Goal: Information Seeking & Learning: Learn about a topic

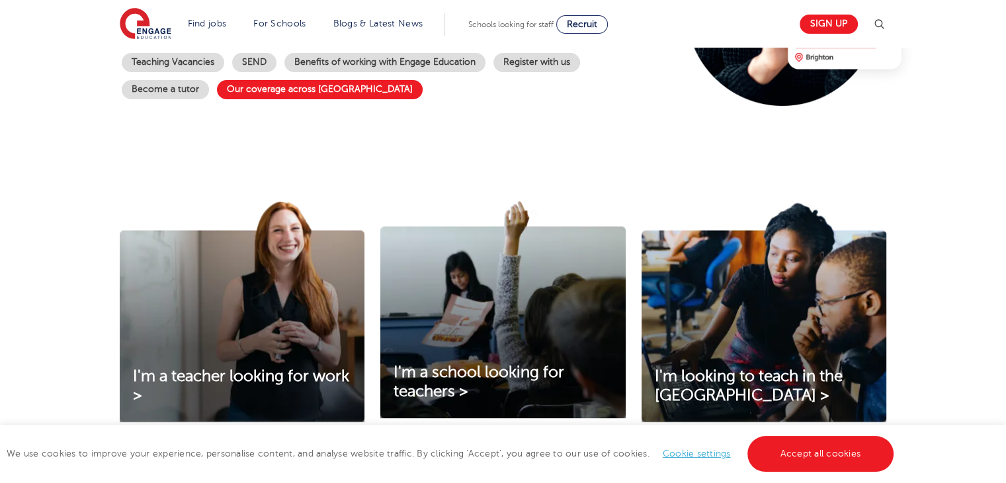
scroll to position [331, 0]
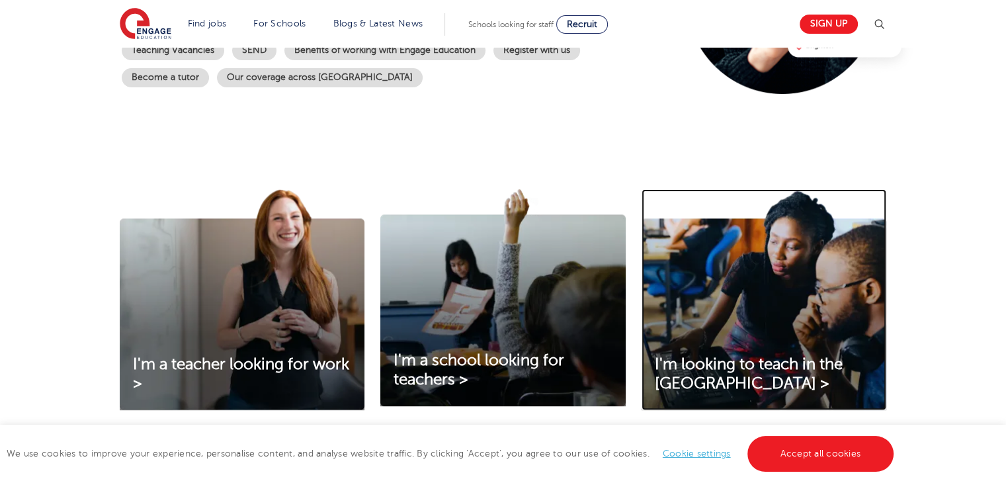
click at [800, 308] on img at bounding box center [764, 299] width 245 height 221
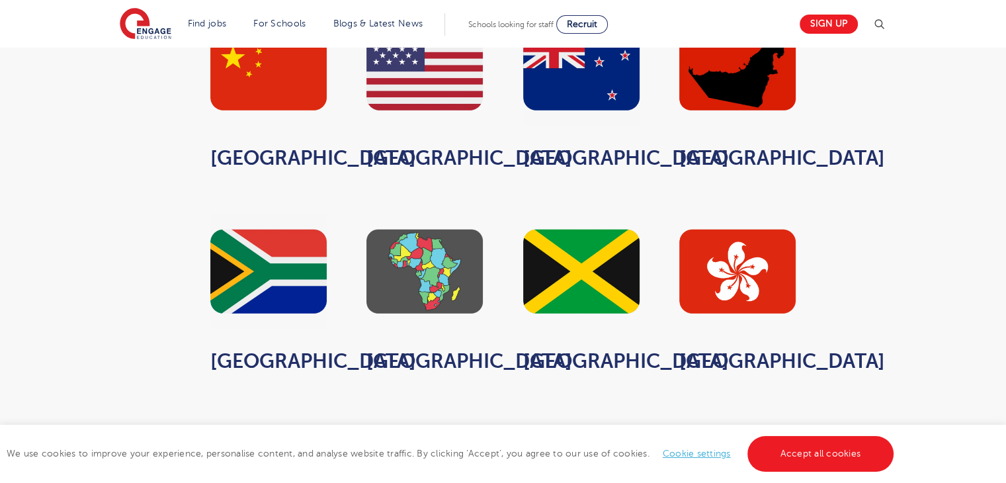
scroll to position [992, 0]
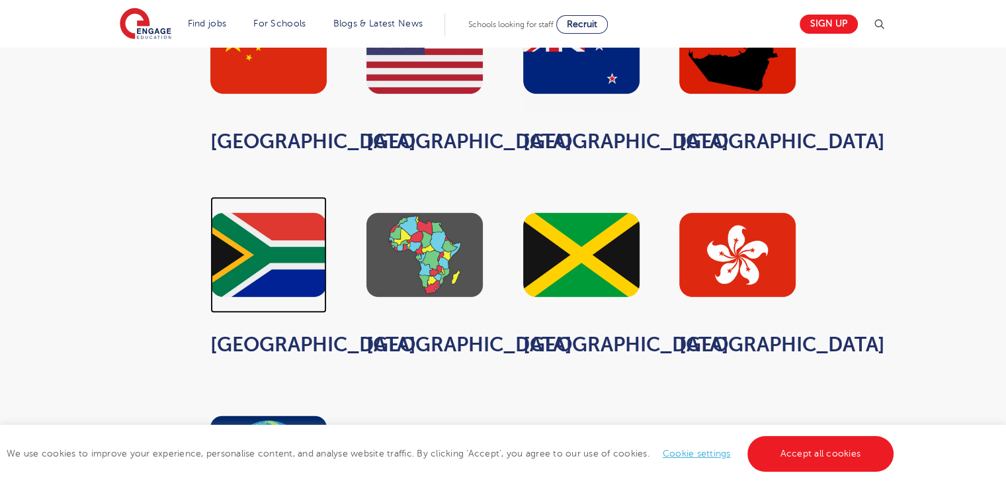
click at [288, 247] on img at bounding box center [268, 254] width 116 height 116
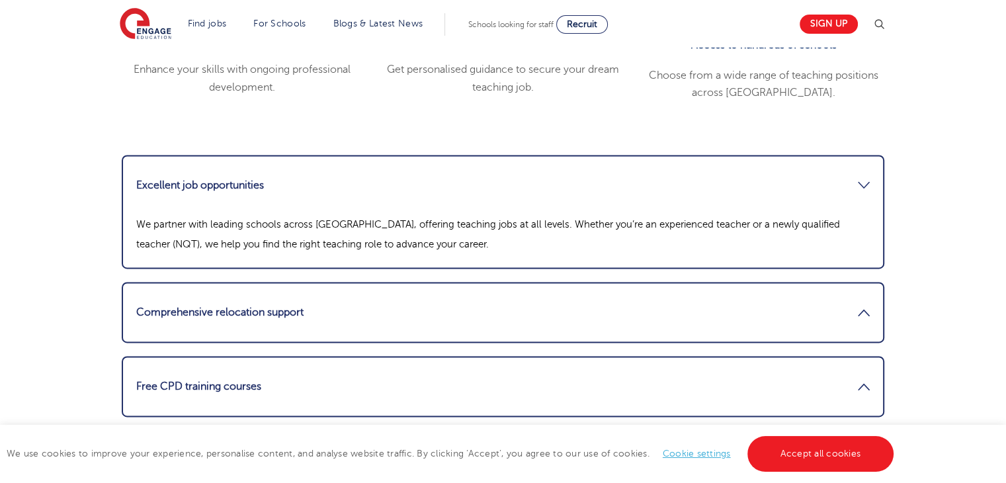
scroll to position [1786, 0]
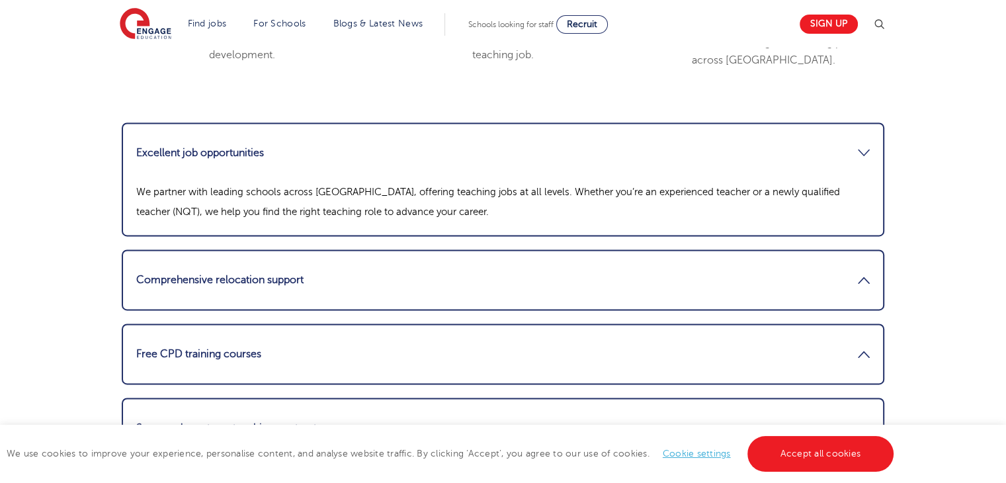
click at [556, 149] on link "Excellent job opportunities" at bounding box center [503, 153] width 734 height 32
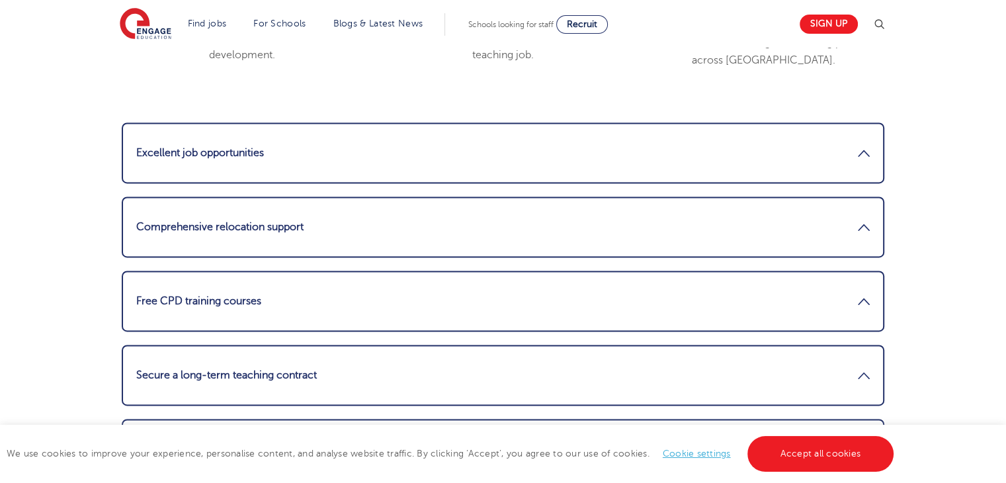
click at [556, 149] on link "Excellent job opportunities" at bounding box center [503, 153] width 734 height 32
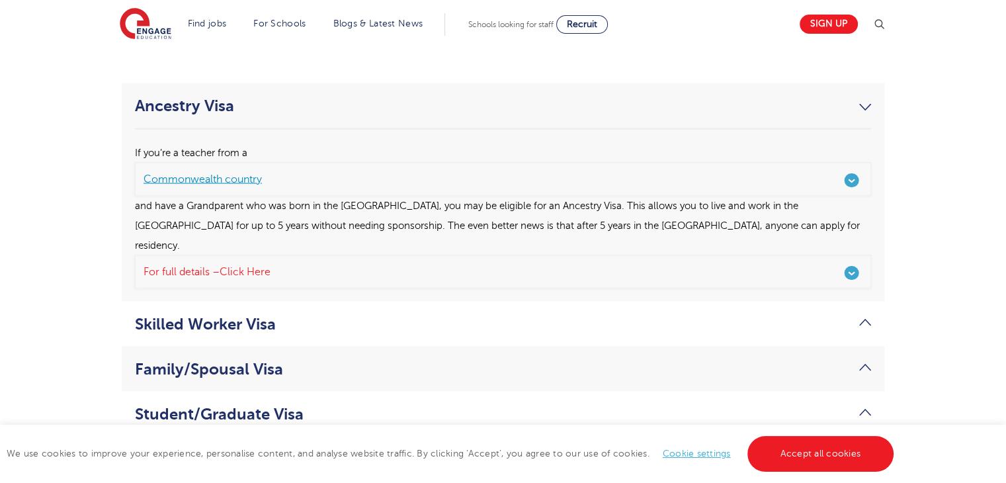
scroll to position [2712, 0]
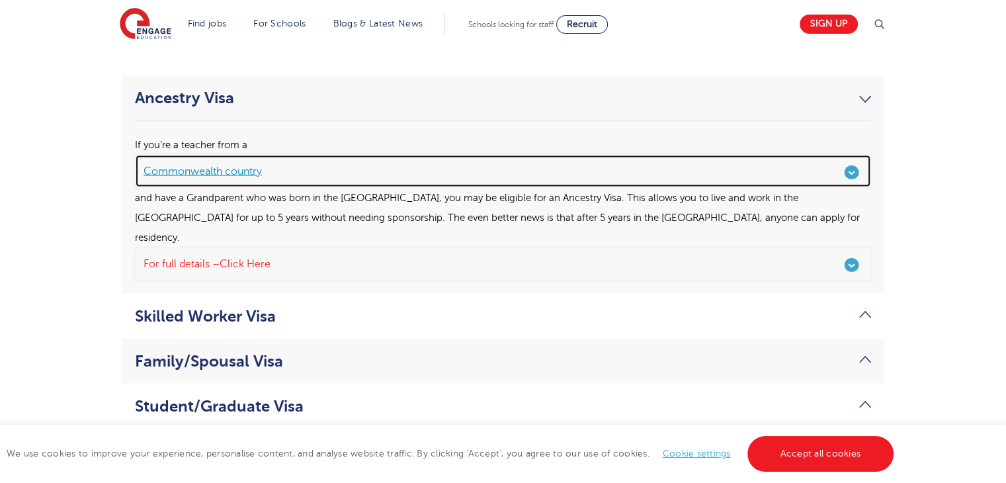
click at [849, 170] on link "Commonwealth country" at bounding box center [503, 171] width 736 height 33
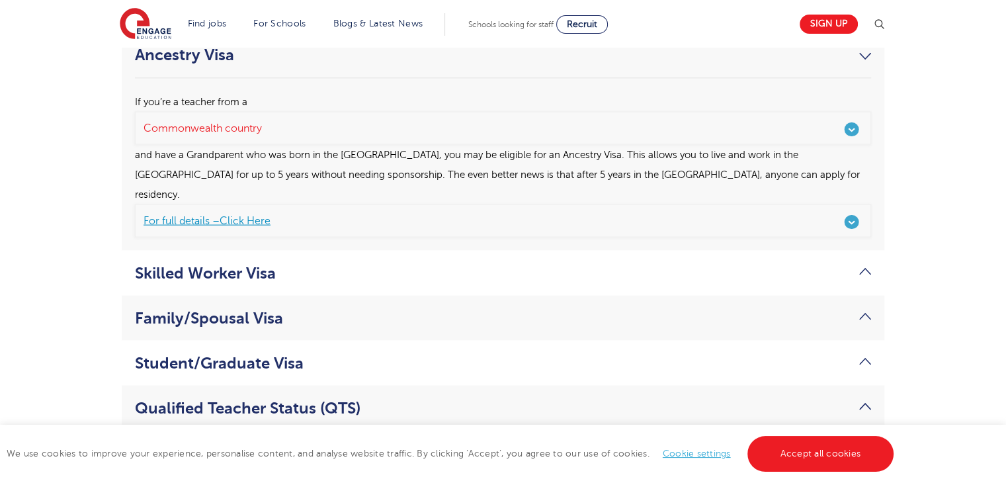
scroll to position [2778, 0]
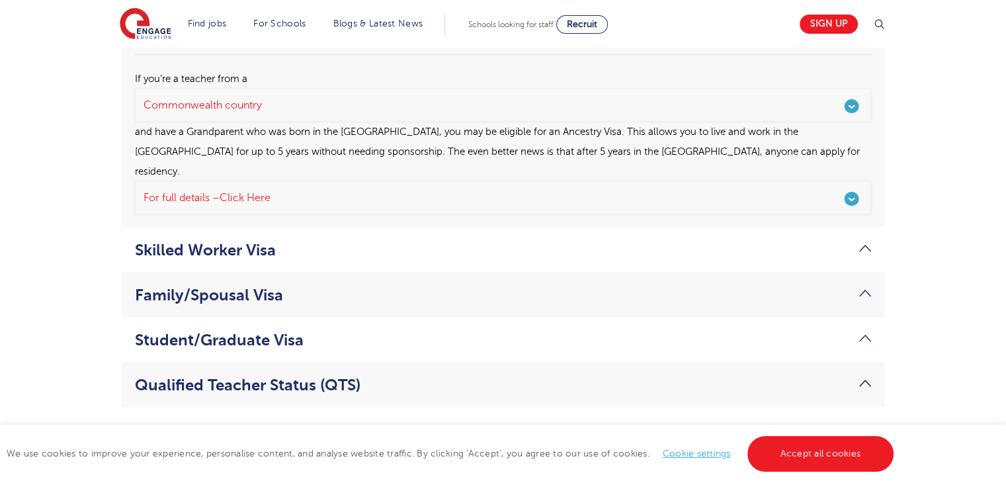
click at [256, 241] on link "Skilled Worker Visa" at bounding box center [503, 250] width 736 height 19
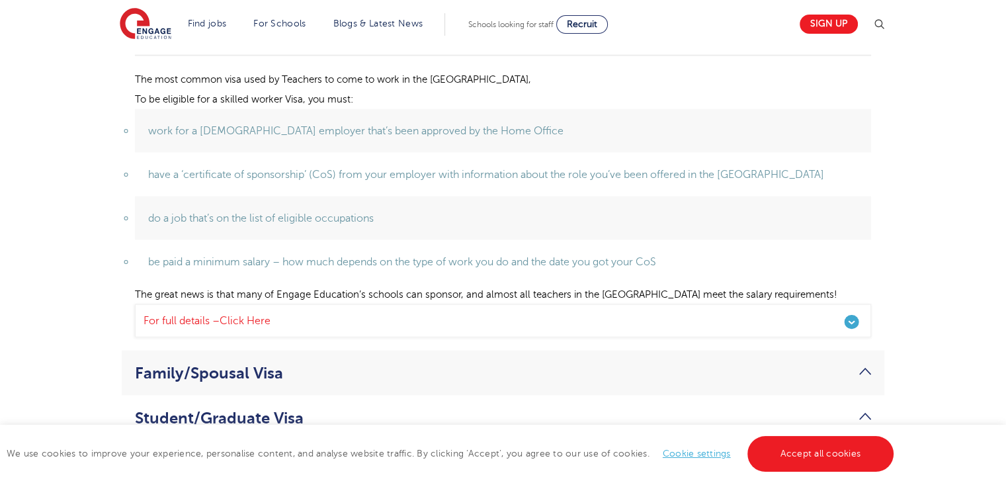
scroll to position [2844, 0]
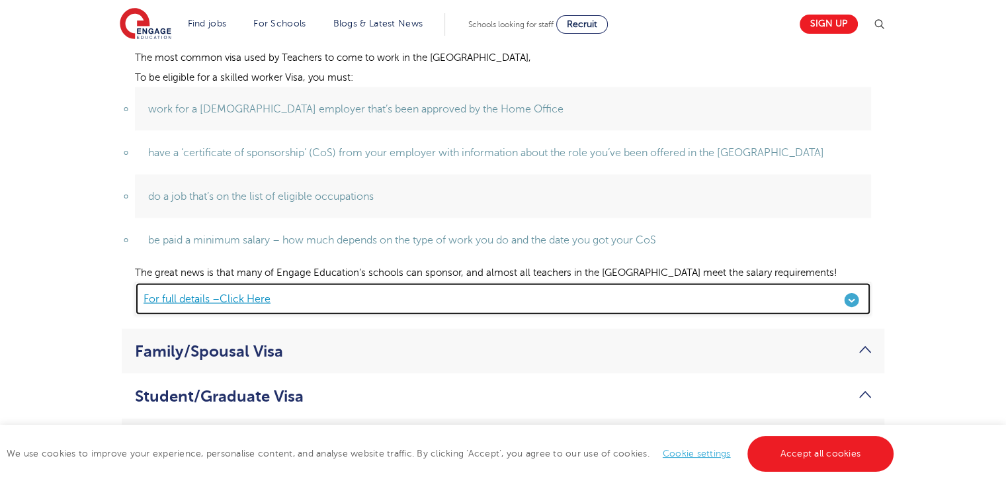
click at [243, 293] on span "Click Here" at bounding box center [245, 299] width 51 height 12
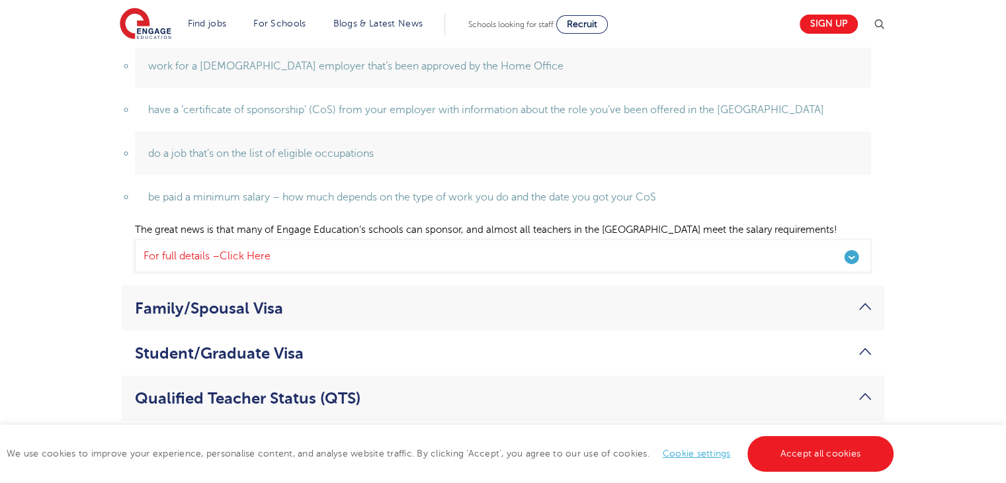
scroll to position [2911, 0]
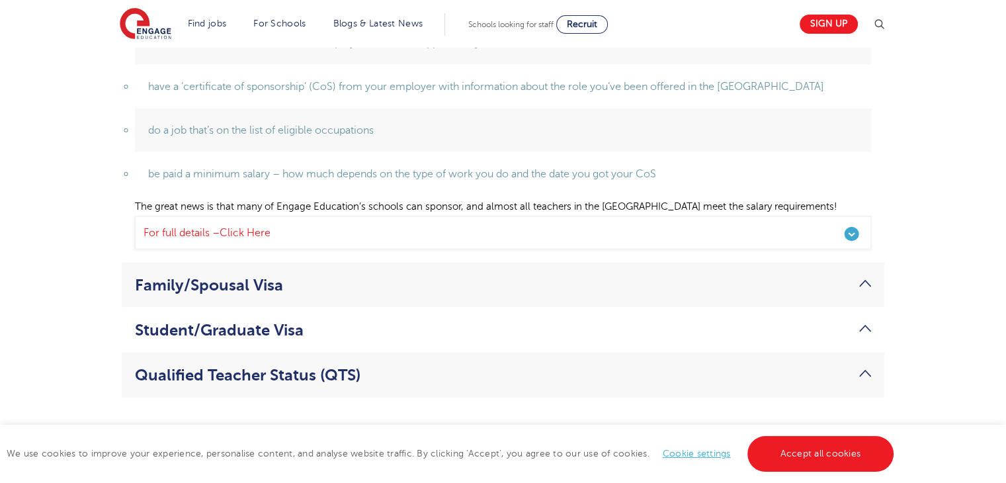
click at [269, 282] on link "Family/Spousal Visa" at bounding box center [503, 285] width 736 height 19
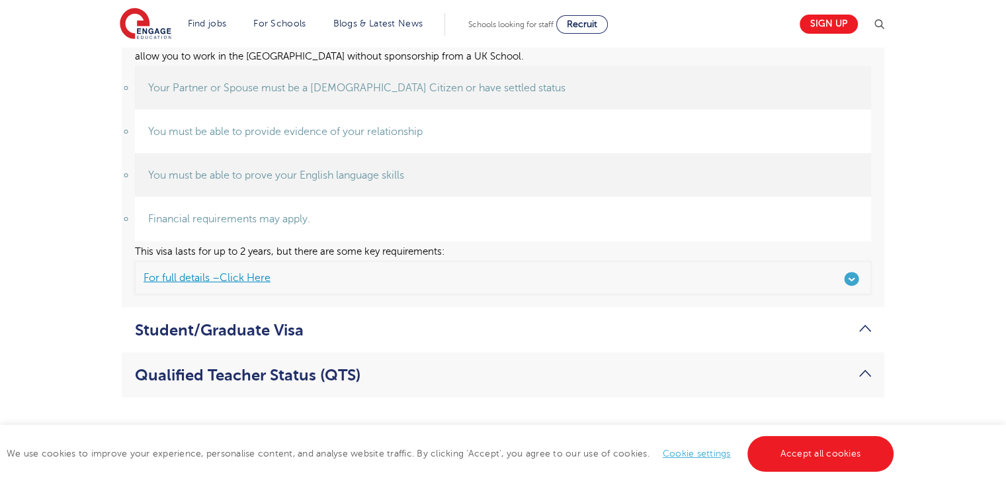
scroll to position [2844, 0]
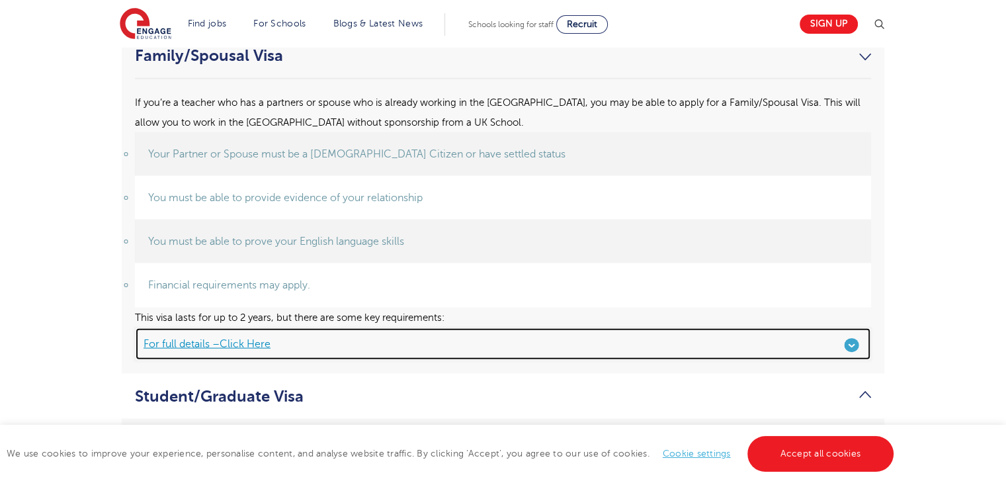
click at [212, 338] on span "For full details –" at bounding box center [182, 344] width 76 height 12
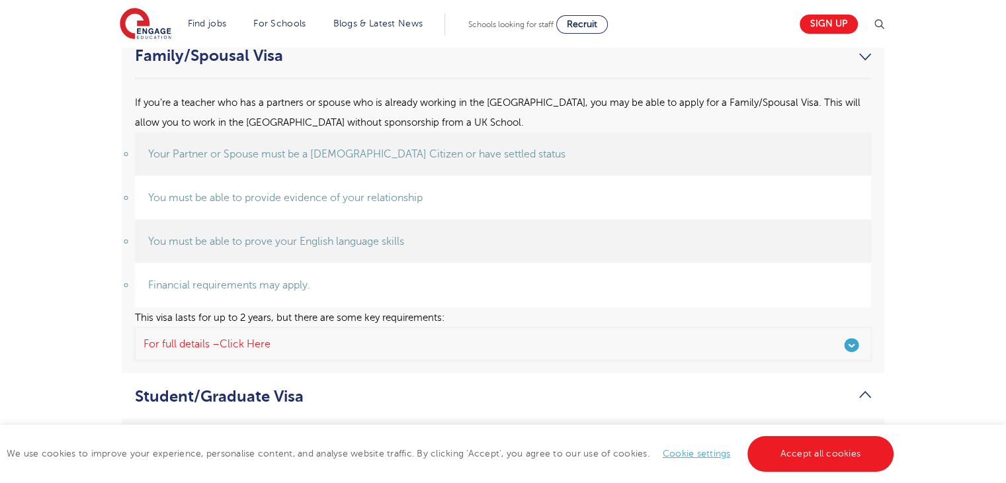
scroll to position [2977, 0]
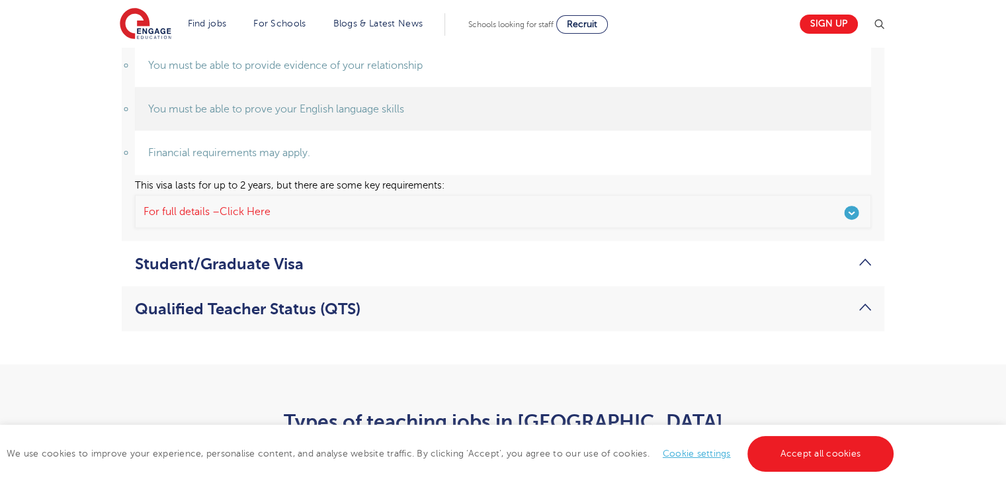
click at [237, 291] on li "Qualified Teacher Status (QTS) In addition to your visa, you’ll likely need to …" at bounding box center [503, 308] width 763 height 45
click at [254, 303] on link "Qualified Teacher Status (QTS)" at bounding box center [503, 309] width 736 height 19
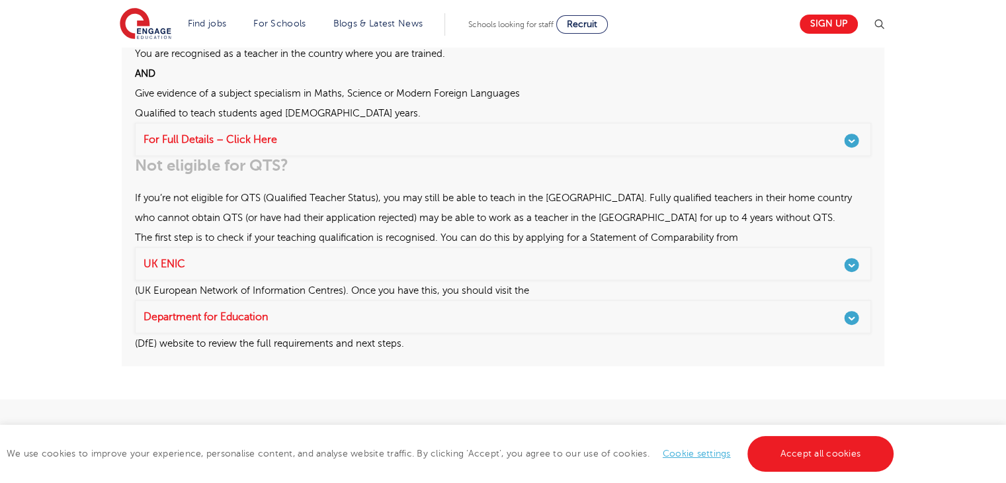
scroll to position [3109, 0]
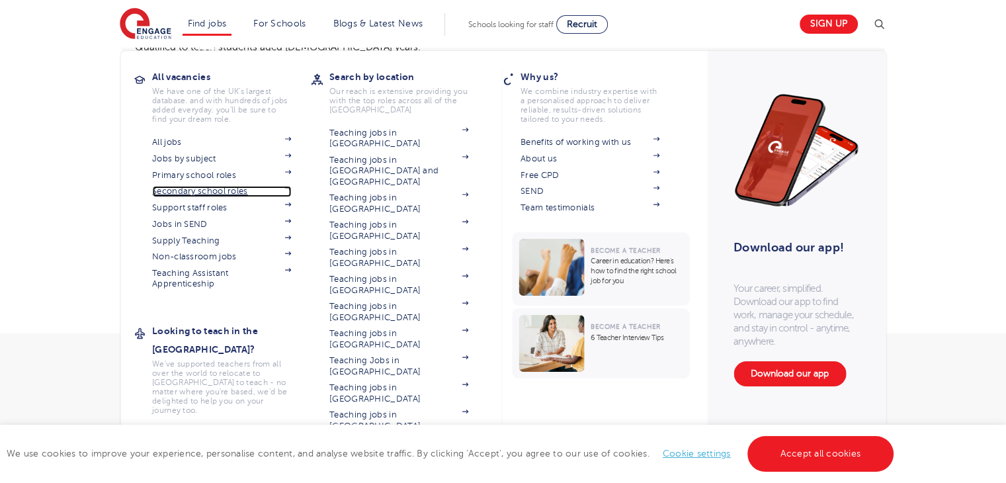
click at [201, 191] on link "Secondary school roles" at bounding box center [221, 191] width 139 height 11
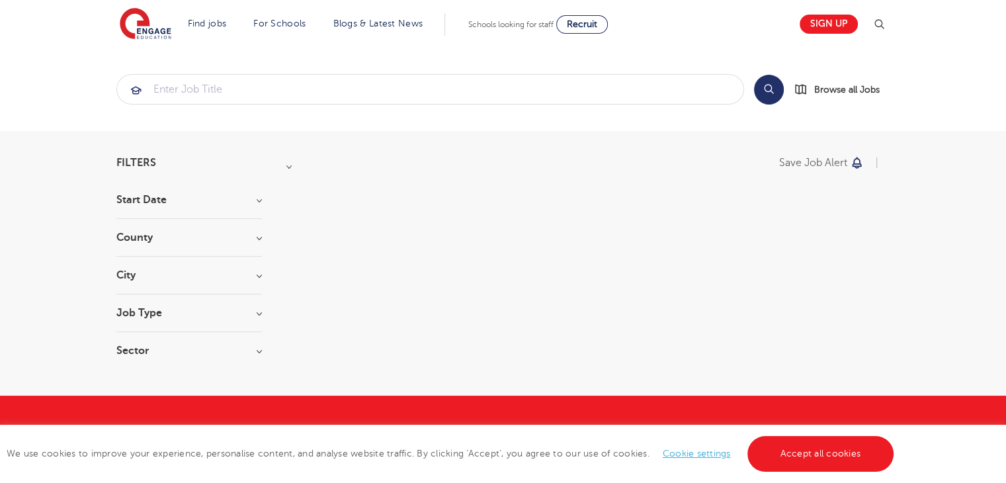
click at [176, 241] on h3 "County" at bounding box center [189, 237] width 146 height 11
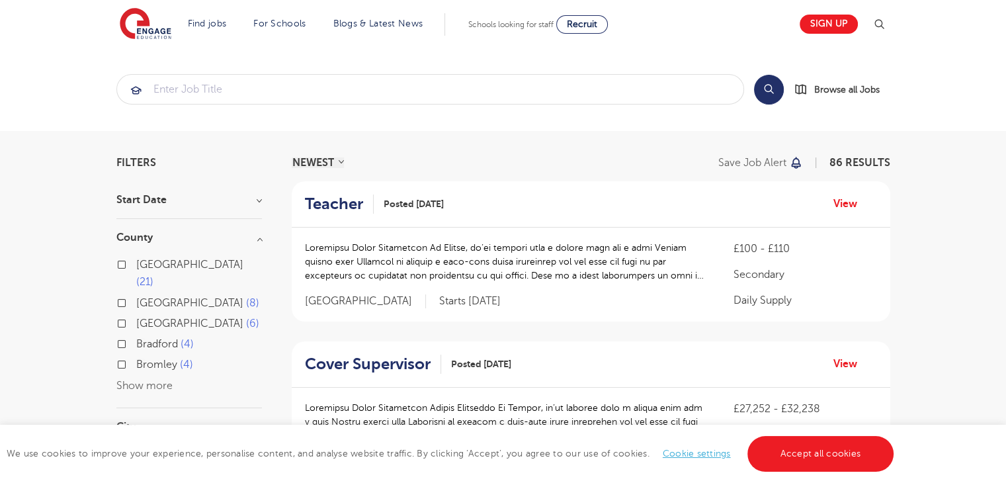
click at [140, 380] on button "Show more" at bounding box center [144, 386] width 56 height 12
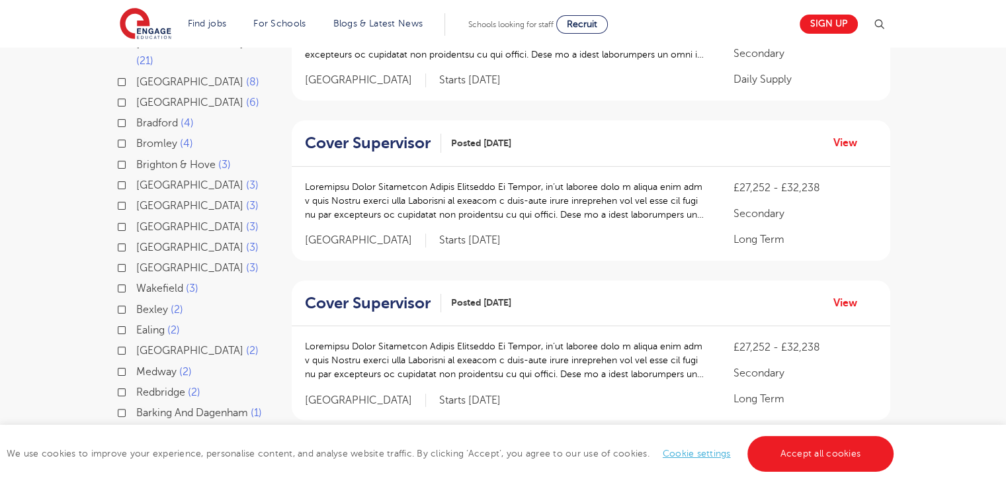
scroll to position [198, 0]
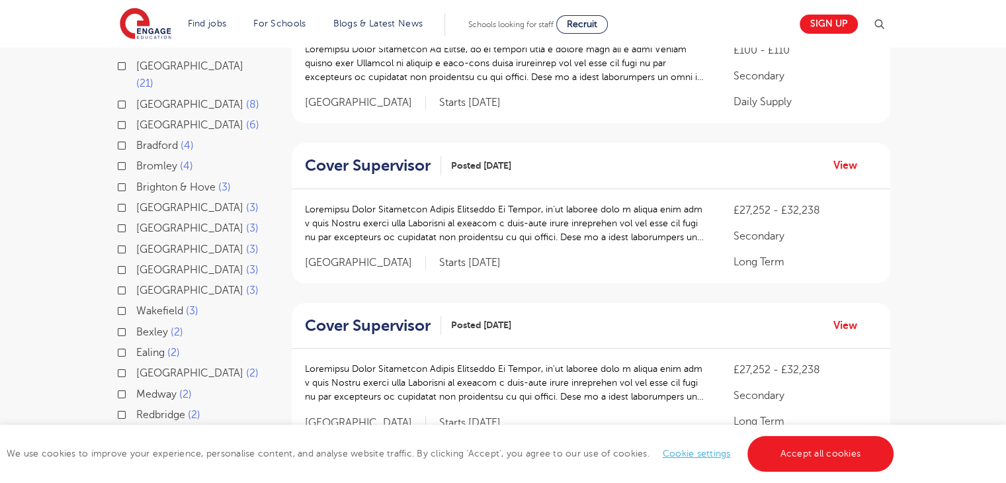
click at [136, 364] on label "Greenwich 2" at bounding box center [197, 372] width 122 height 17
click at [136, 367] on input "Greenwich 2" at bounding box center [140, 371] width 9 height 9
checkbox input "true"
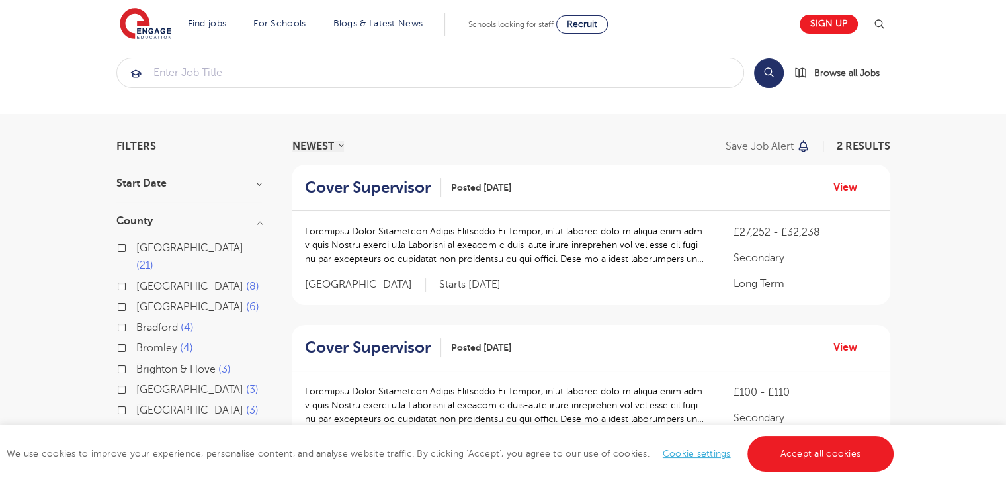
scroll to position [66, 0]
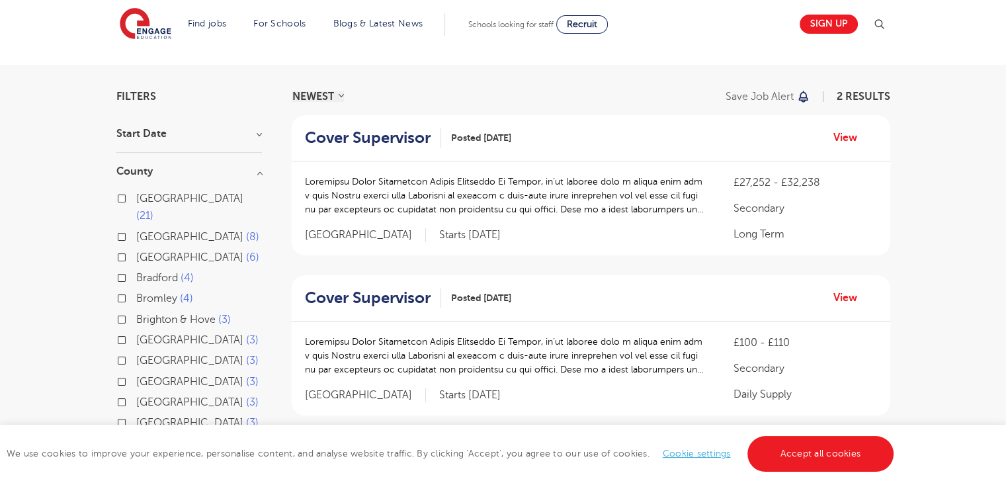
click at [136, 228] on label "East Sussex 8" at bounding box center [197, 236] width 123 height 17
click at [136, 231] on input "East Sussex 8" at bounding box center [140, 235] width 9 height 9
checkbox input "true"
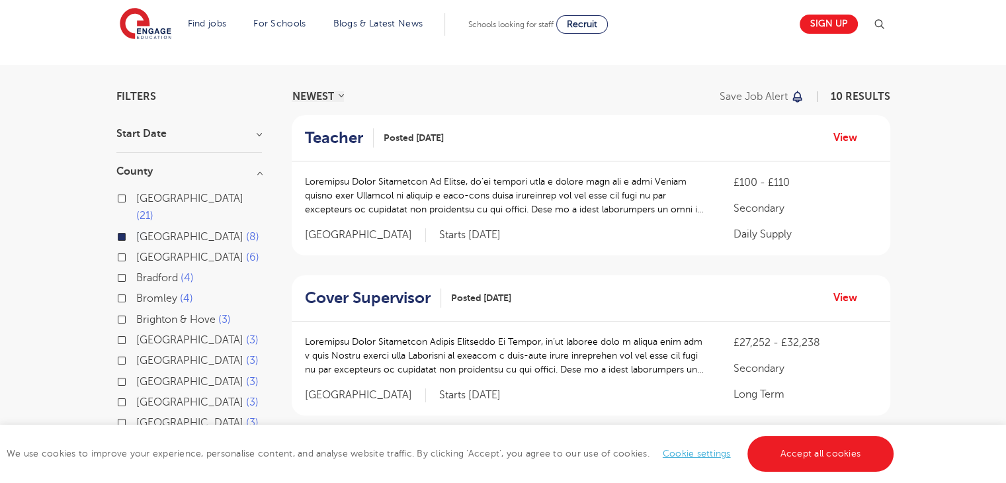
click at [122, 208] on div "Leeds 21" at bounding box center [189, 209] width 146 height 38
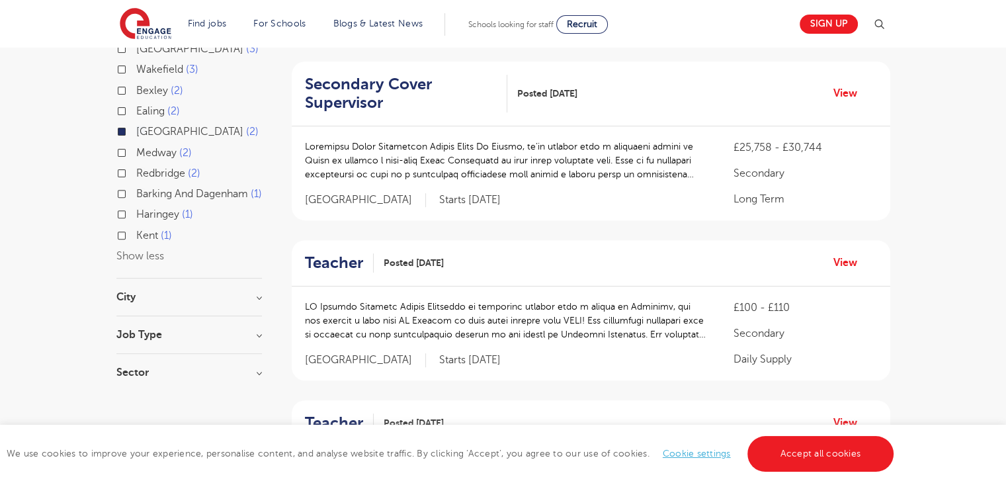
scroll to position [463, 0]
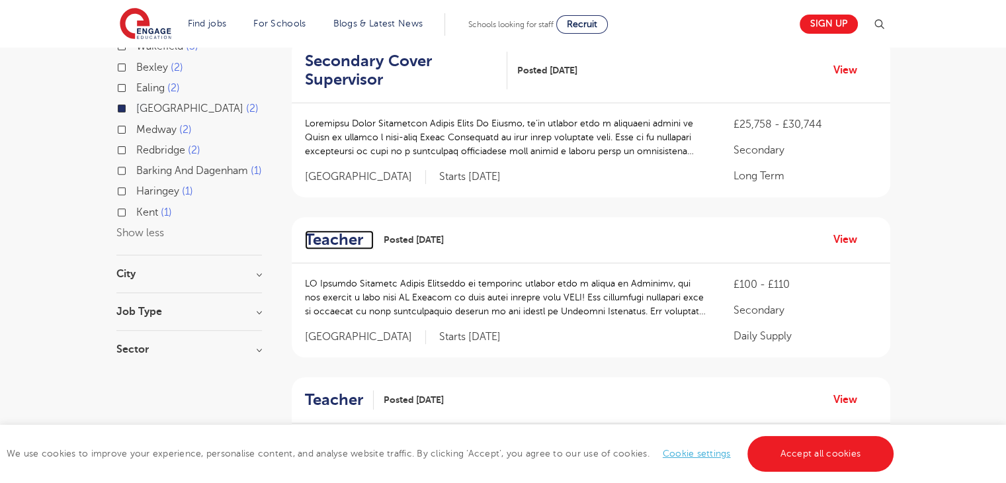
click at [331, 242] on h2 "Teacher" at bounding box center [334, 239] width 58 height 19
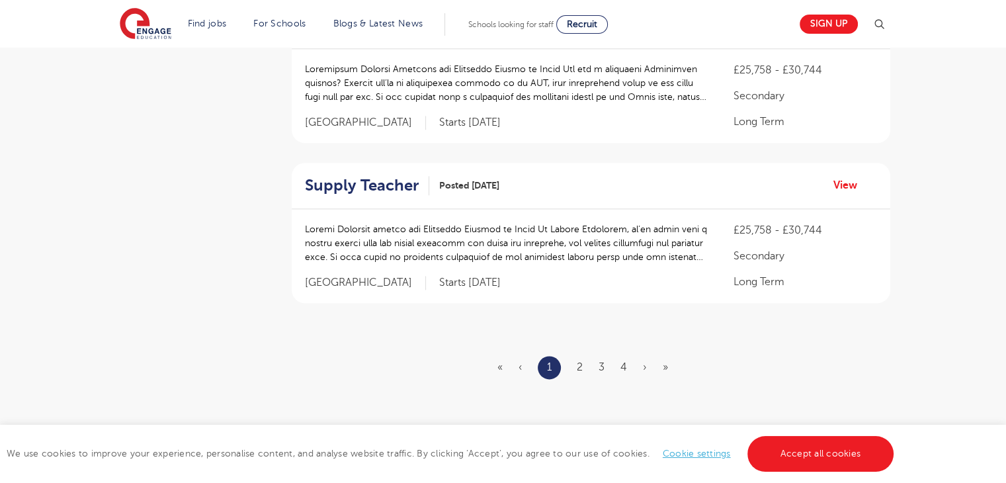
scroll to position [1588, 0]
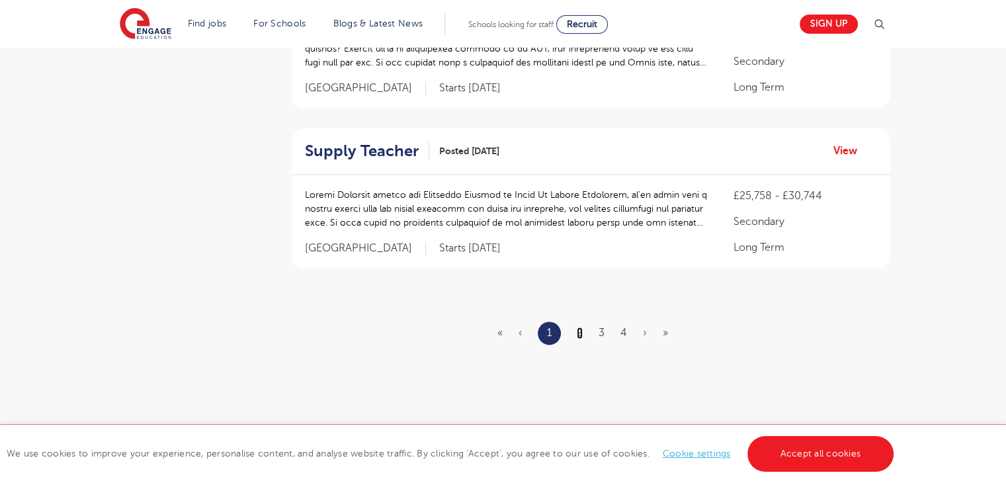
click at [578, 327] on link "2" at bounding box center [580, 333] width 6 height 12
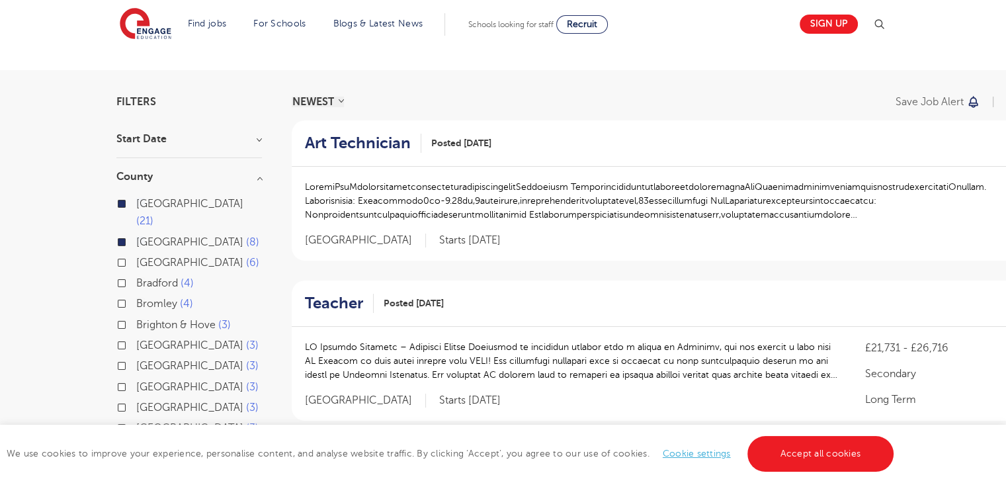
scroll to position [132, 0]
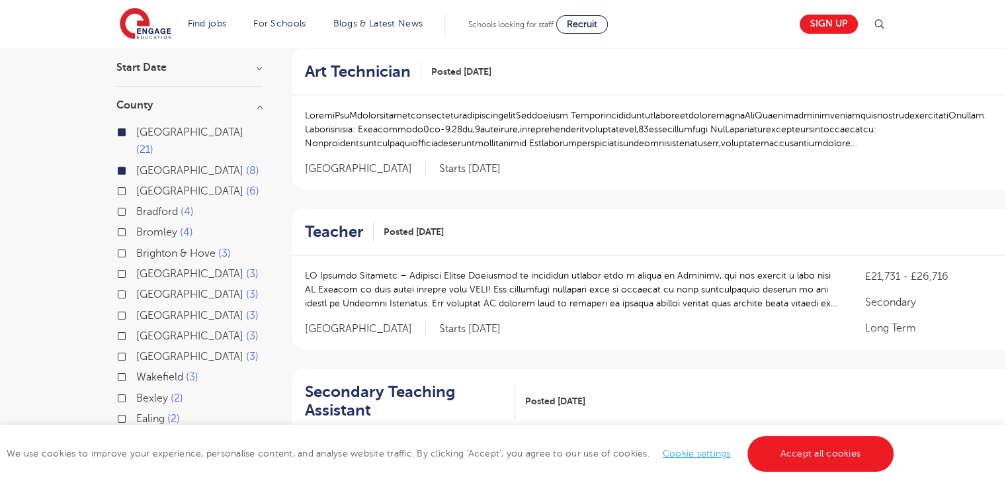
click at [167, 105] on h3 "County" at bounding box center [189, 105] width 146 height 11
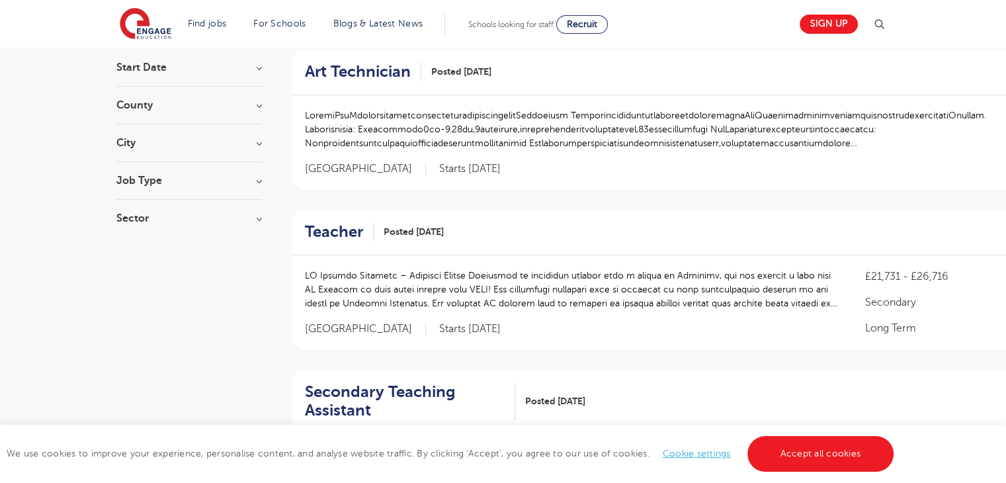
click at [167, 105] on h3 "County" at bounding box center [189, 105] width 146 height 11
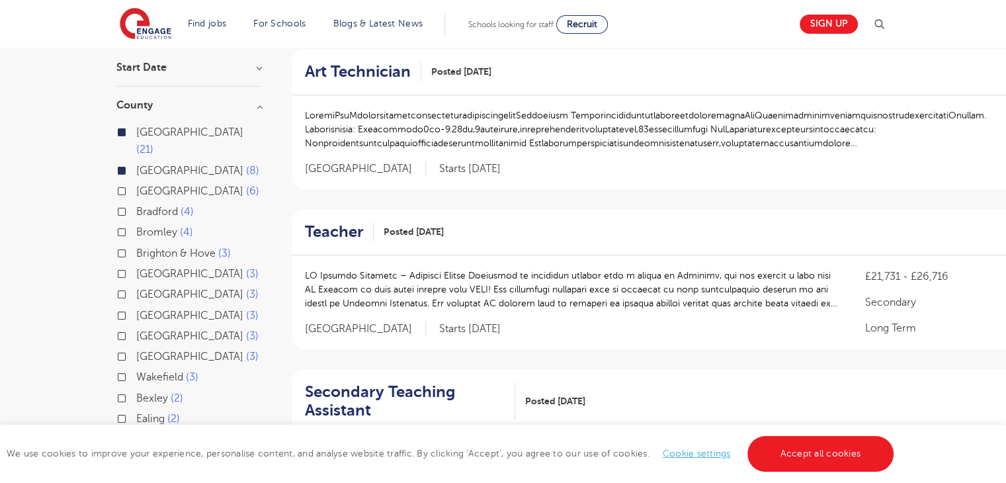
click at [126, 130] on div "Leeds 21" at bounding box center [189, 143] width 146 height 38
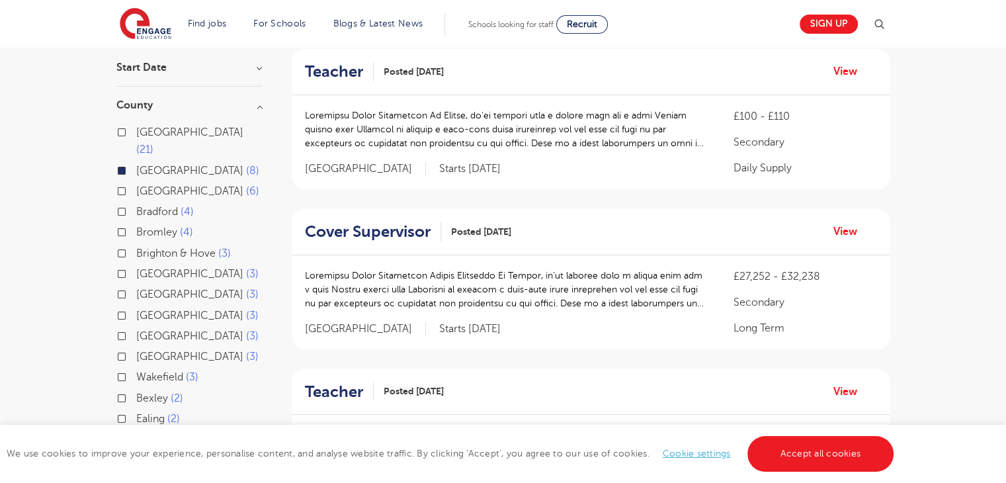
click at [136, 162] on label "East Sussex 8" at bounding box center [197, 170] width 123 height 17
click at [136, 165] on input "East Sussex 8" at bounding box center [140, 169] width 9 height 9
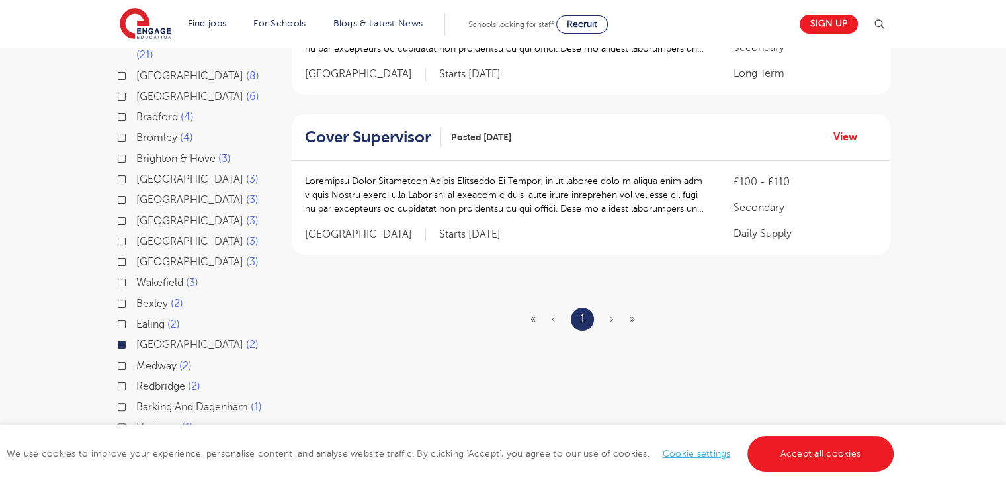
scroll to position [265, 0]
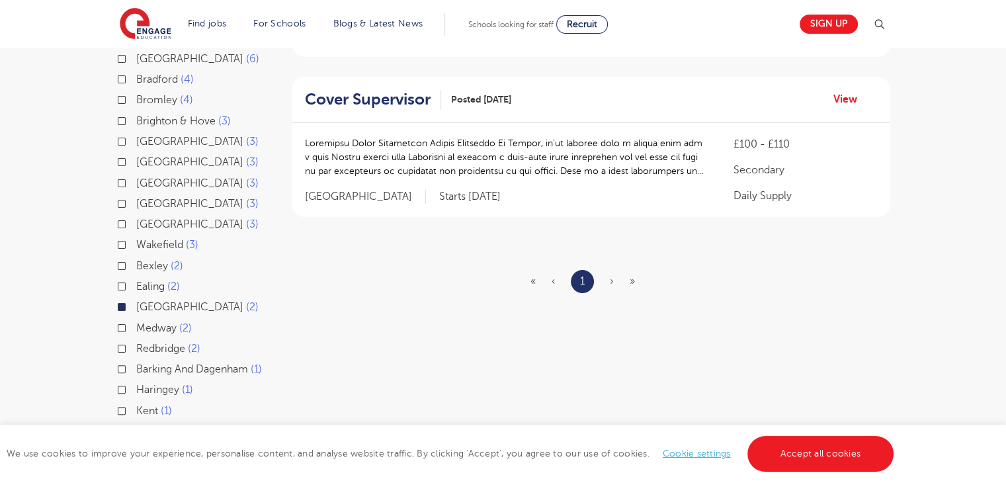
click at [136, 298] on label "Greenwich 2" at bounding box center [197, 306] width 122 height 17
click at [136, 301] on input "Greenwich 2" at bounding box center [140, 305] width 9 height 9
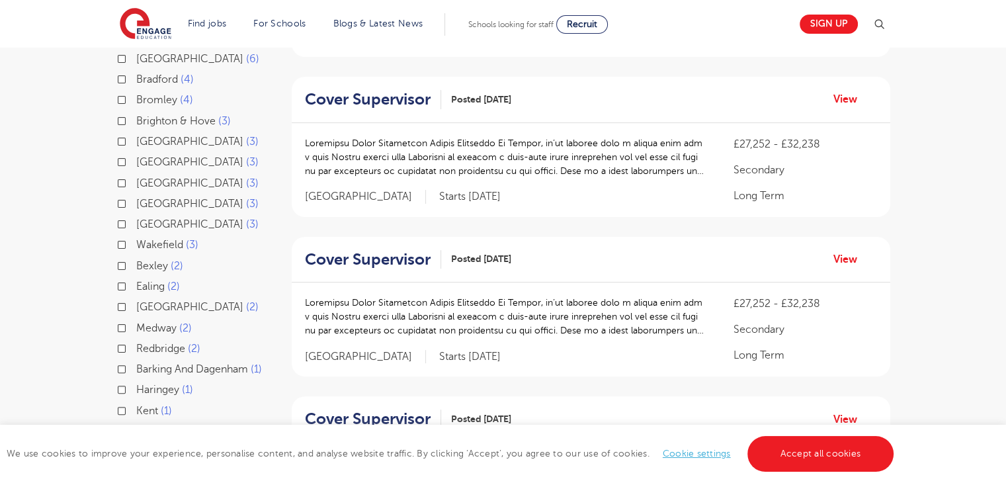
scroll to position [135, 0]
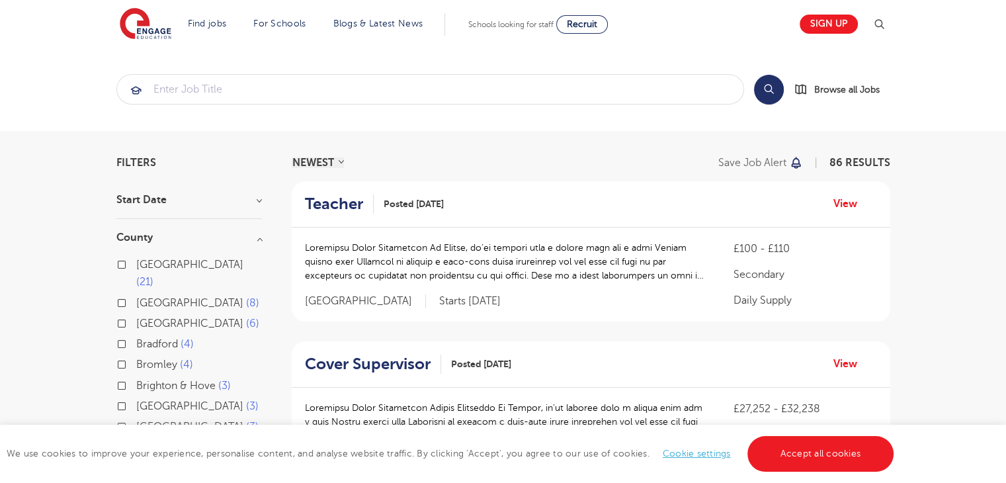
click at [149, 239] on h3 "County" at bounding box center [189, 237] width 146 height 11
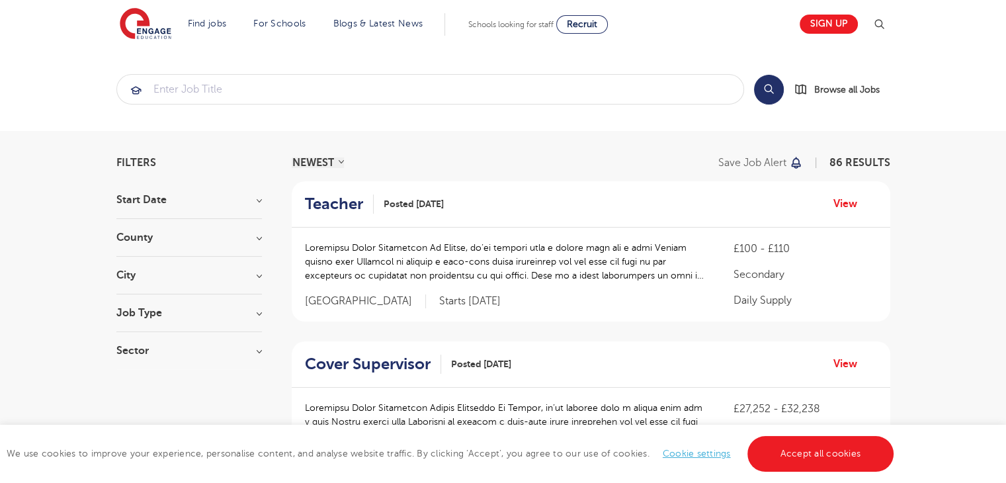
click at [185, 281] on div "City Leeds 21 Bradford 4 Bromley 4 Greenwich 3 Southampton 3 Show more" at bounding box center [189, 282] width 146 height 24
click at [186, 306] on section "Start Date October 42 November 41 January 2 December 1 Show more County Leeds 2…" at bounding box center [189, 281] width 146 height 175
click at [193, 318] on div "Job Type Long Term 56 Daily Supply 15 Support Services 7 SEND 6 Permanent 2" at bounding box center [189, 320] width 146 height 24
click at [198, 309] on h3 "Job Type" at bounding box center [189, 313] width 146 height 11
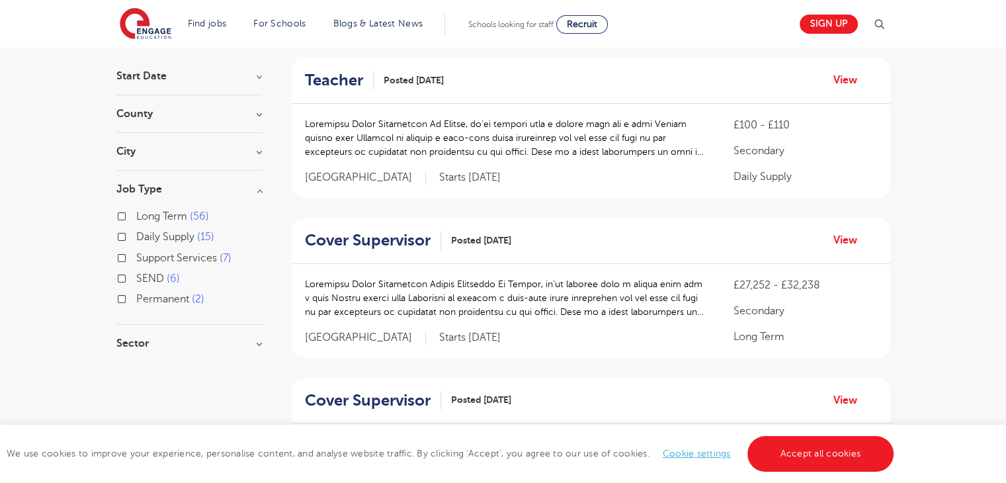
scroll to position [132, 0]
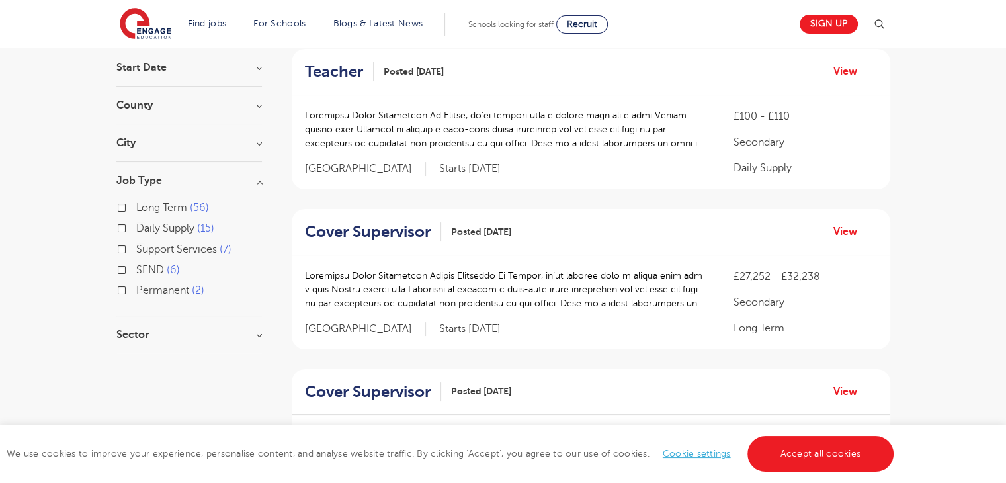
click at [164, 207] on span "Long Term" at bounding box center [161, 208] width 51 height 12
click at [145, 207] on input "Long Term 56" at bounding box center [140, 206] width 9 height 9
checkbox input "true"
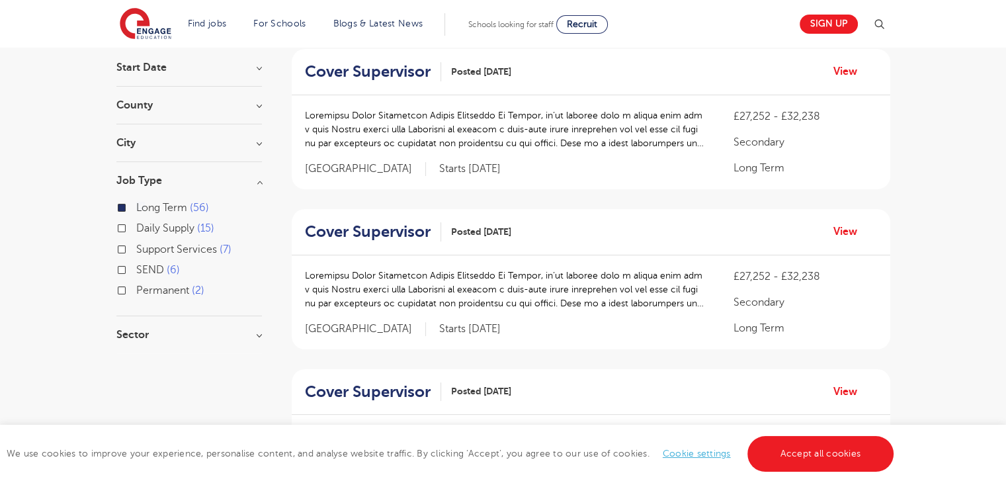
click at [198, 181] on h3 "Job Type" at bounding box center [189, 180] width 146 height 11
click at [166, 222] on h3 "Sector" at bounding box center [189, 218] width 146 height 11
click at [169, 210] on section "Start Date November 32 October 21 January 2 December 1 Show more County Leeds 1…" at bounding box center [189, 206] width 146 height 288
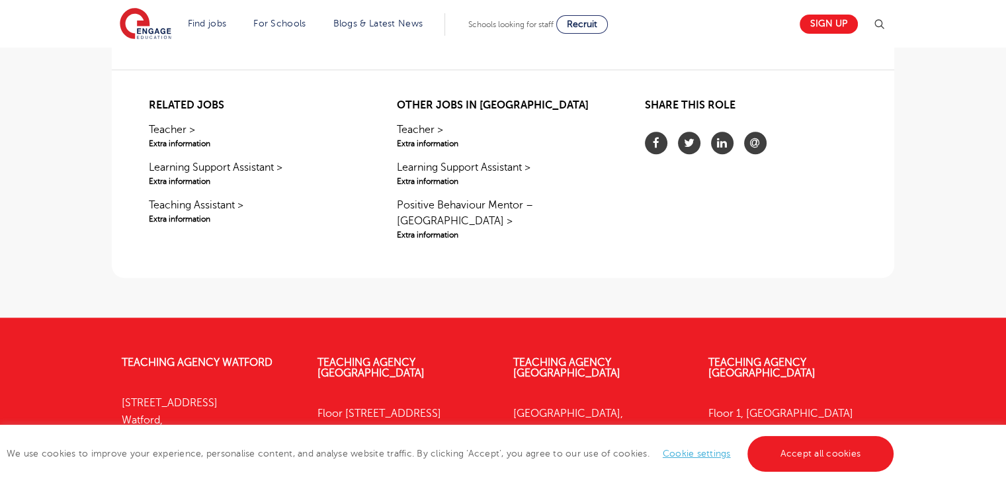
scroll to position [794, 0]
